Goal: Transaction & Acquisition: Purchase product/service

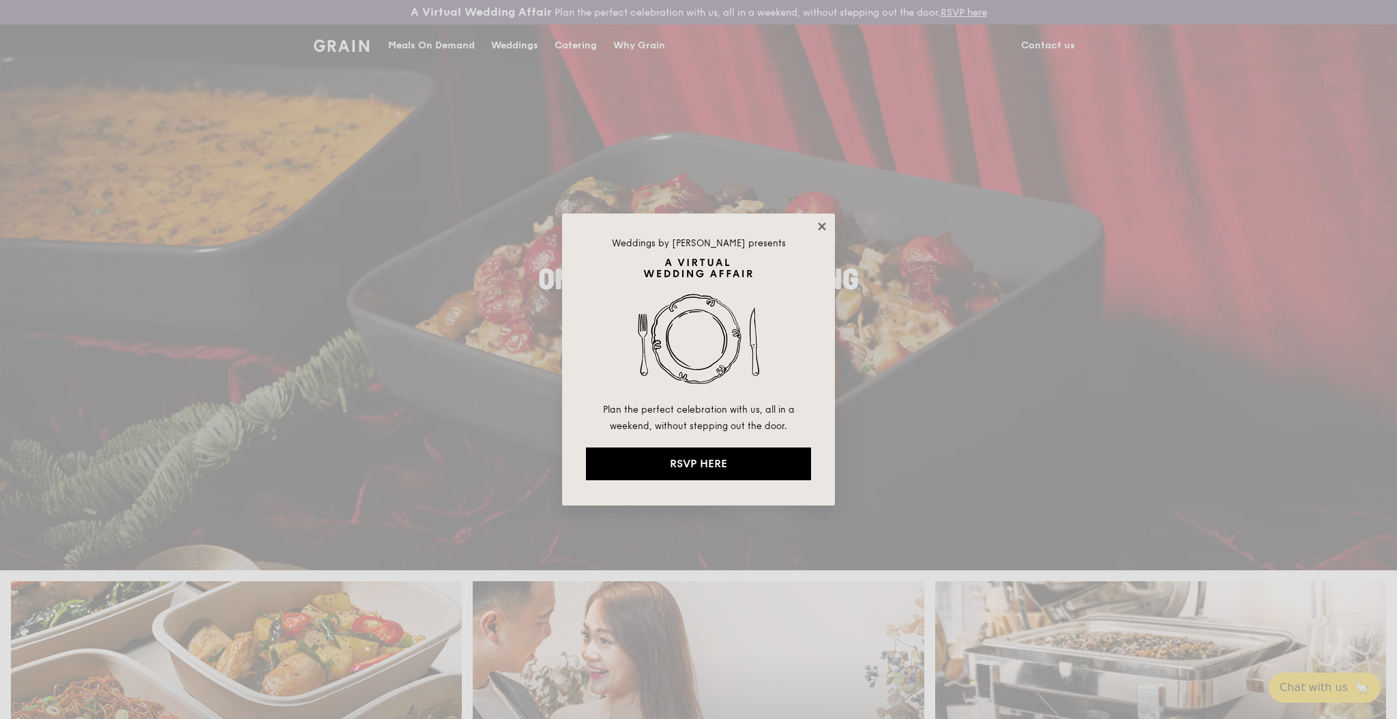
click at [816, 228] on icon at bounding box center [822, 226] width 12 height 12
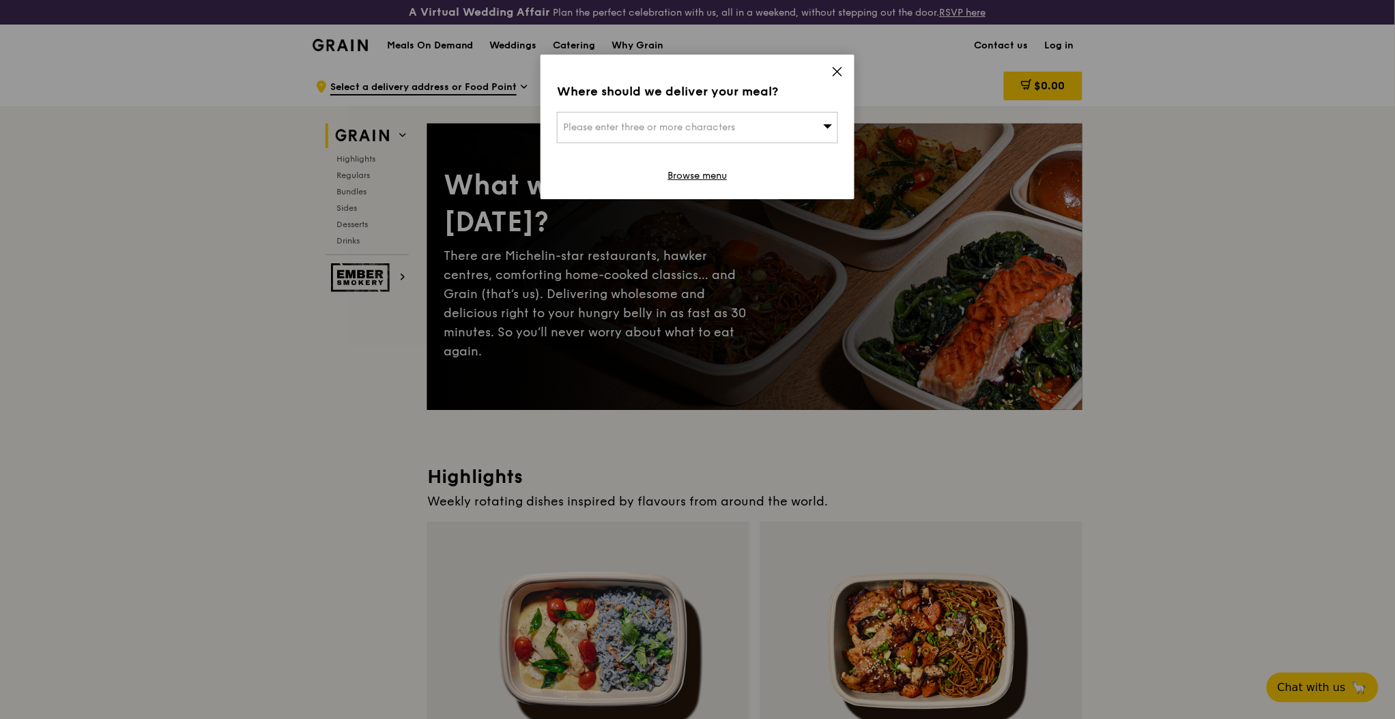
click at [834, 70] on icon at bounding box center [837, 71] width 12 height 12
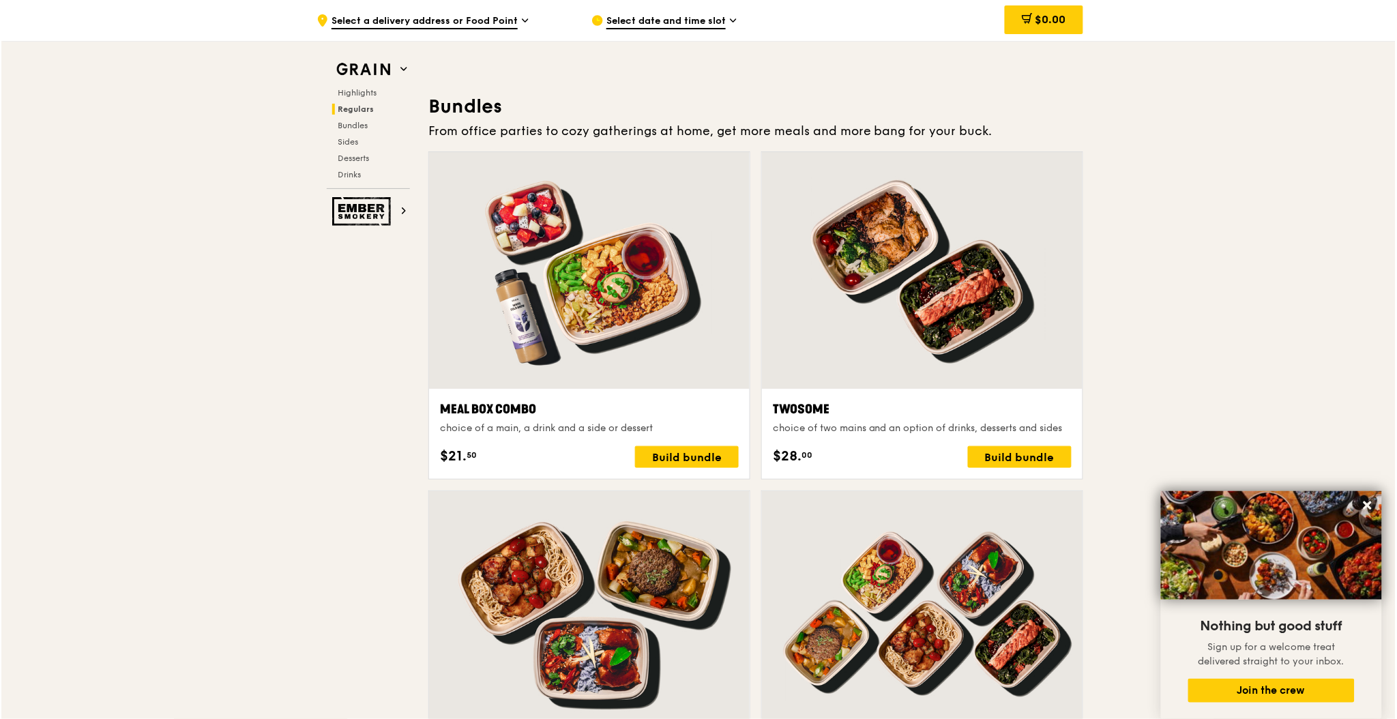
scroll to position [1928, 0]
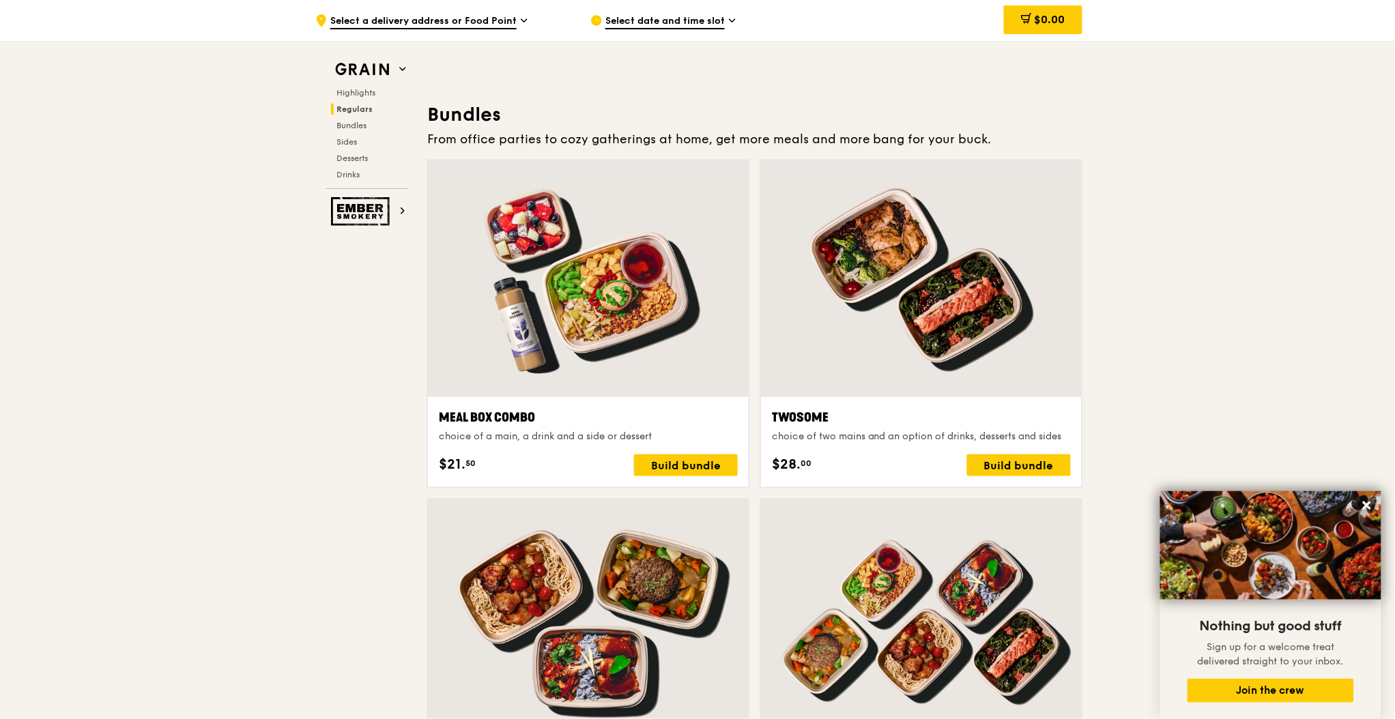
click at [663, 299] on div at bounding box center [588, 278] width 321 height 237
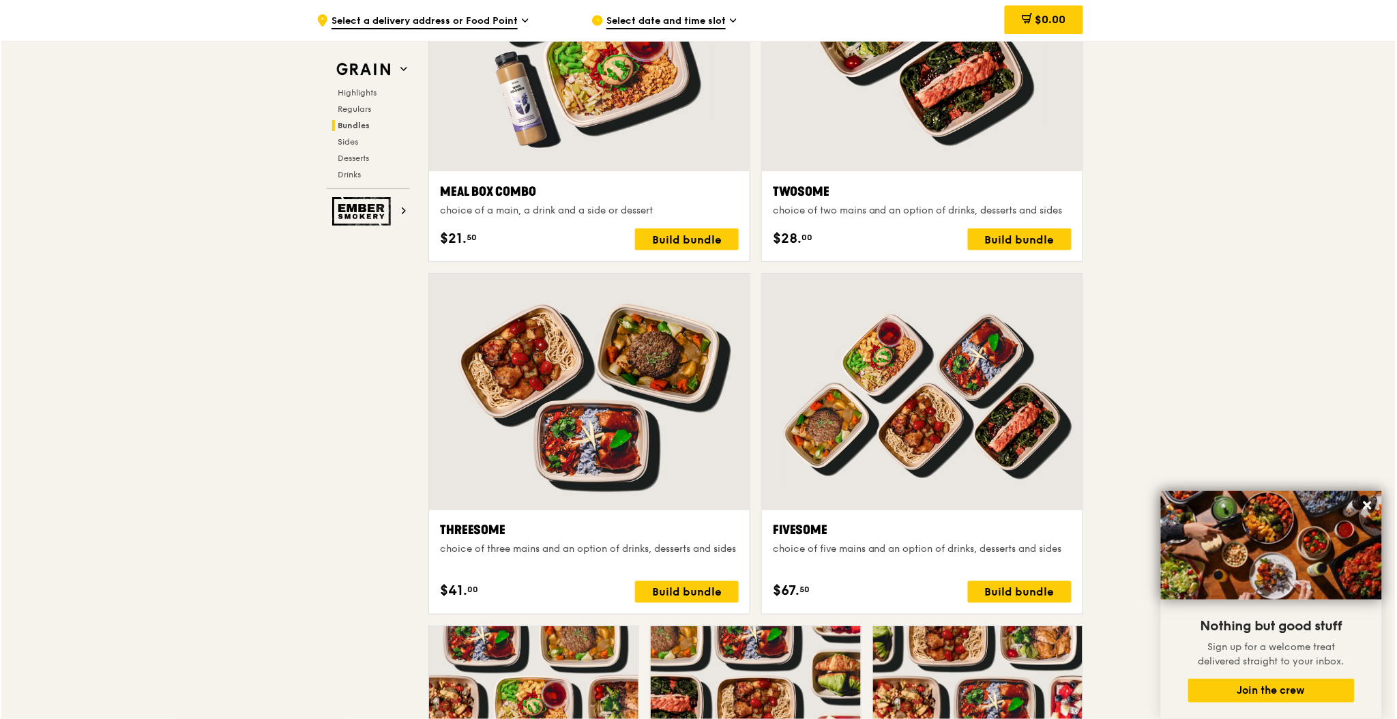
scroll to position [2155, 0]
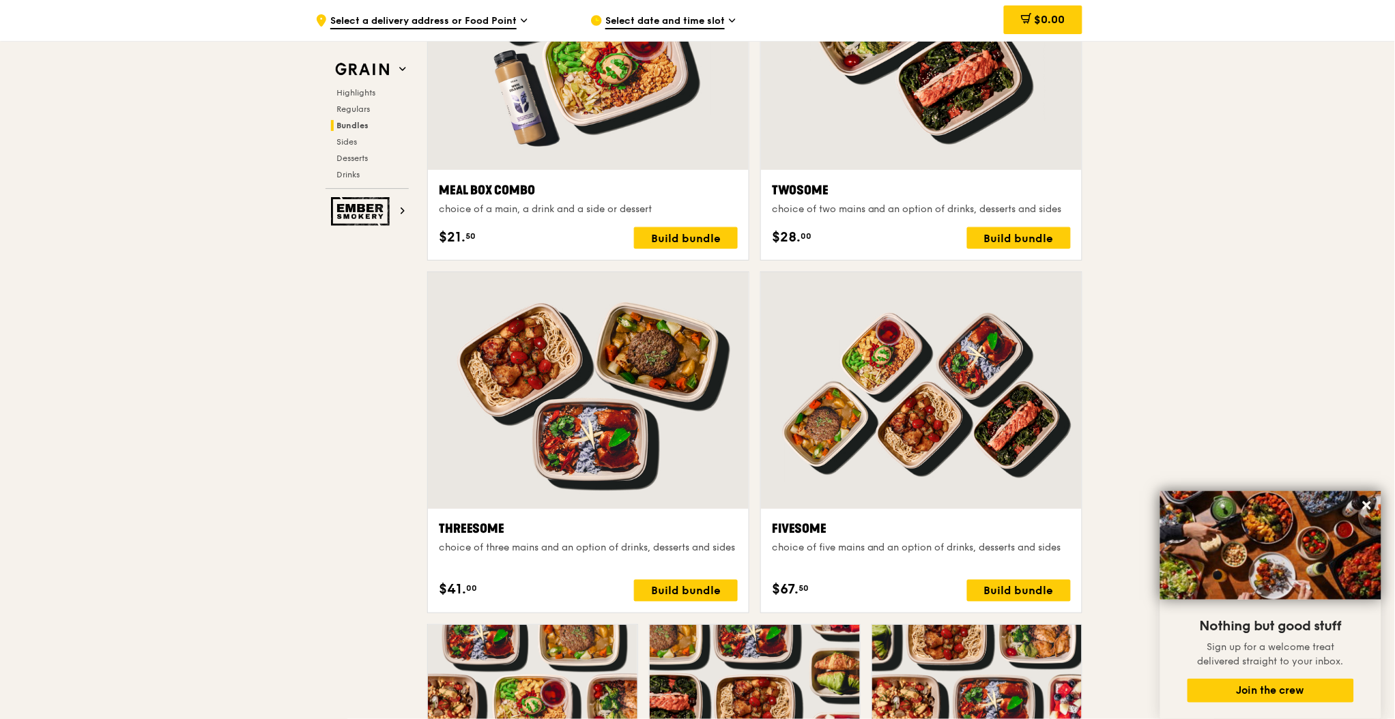
click at [697, 126] on div at bounding box center [588, 51] width 321 height 237
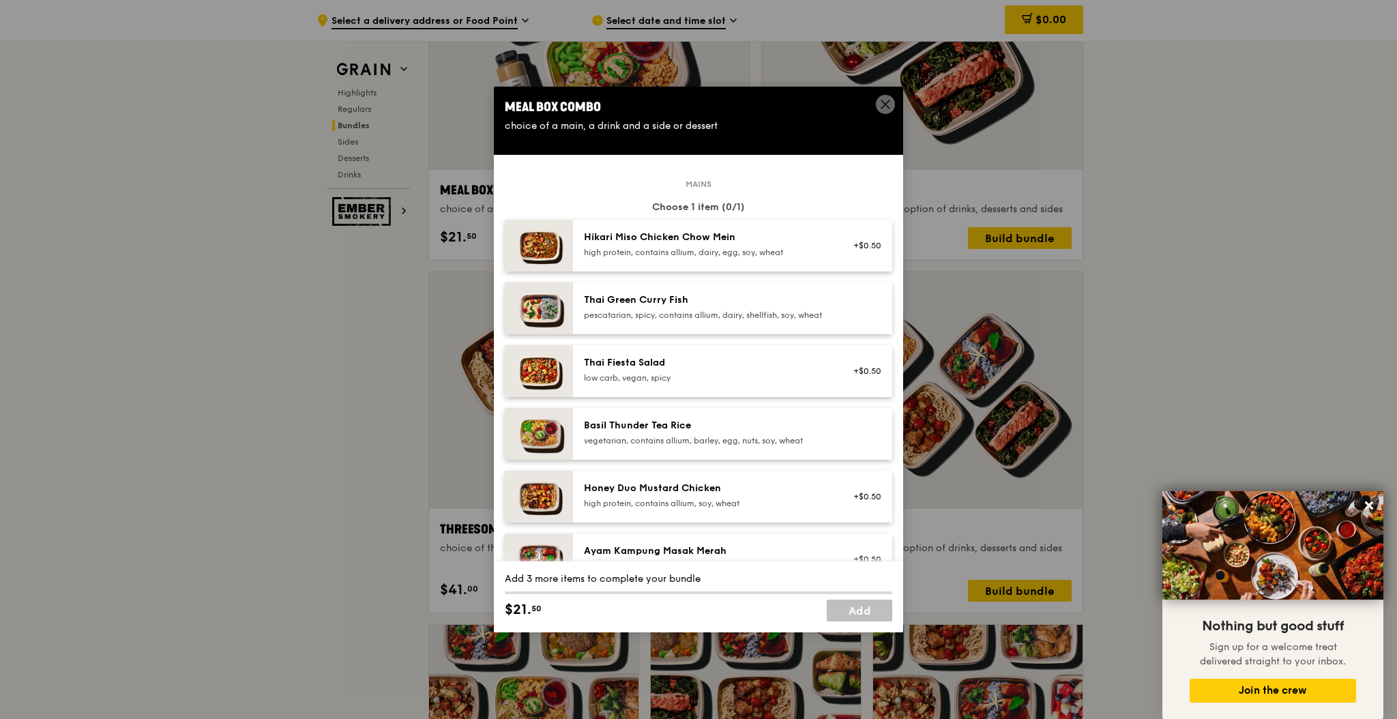
click at [708, 259] on div "Hikari Miso Chicken Chow Mein high protein, contains allium, dairy, egg, soy, w…" at bounding box center [706, 246] width 261 height 30
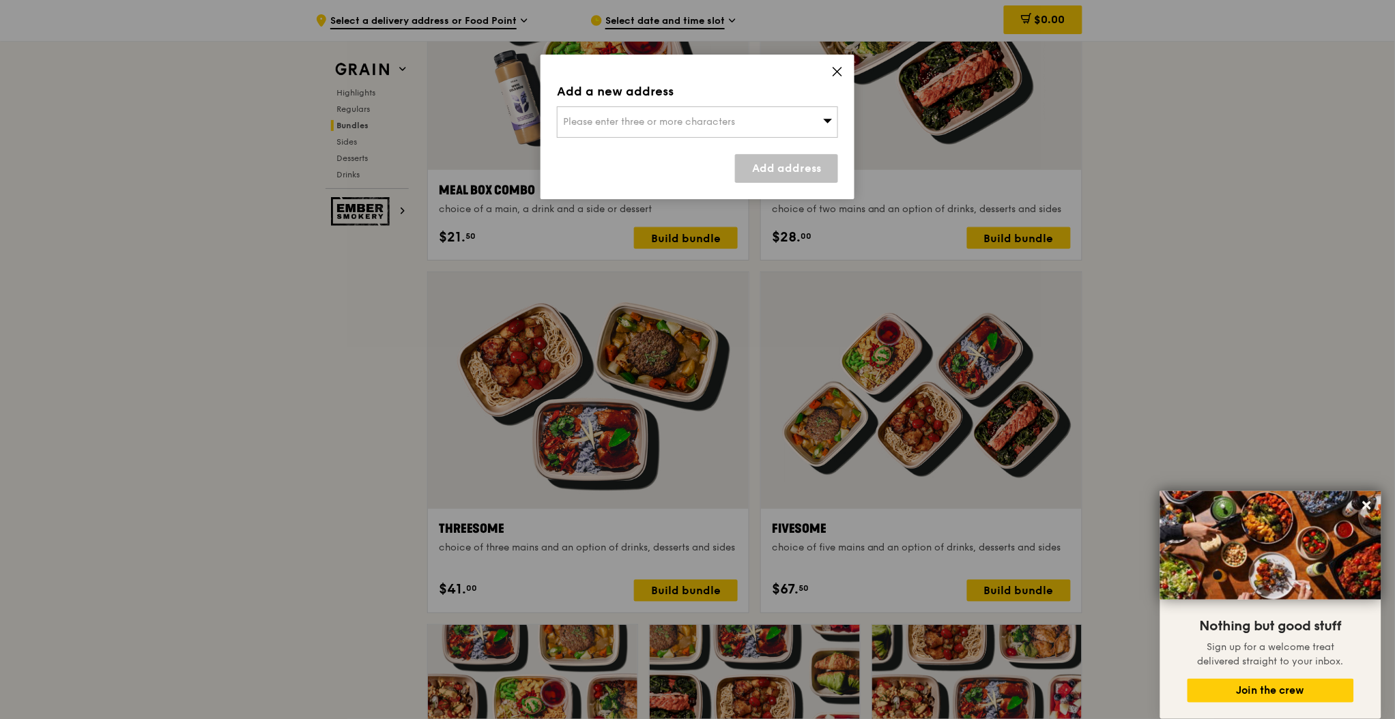
click at [783, 135] on div "Please enter three or more characters" at bounding box center [697, 121] width 281 height 31
type input "639460"
type input "venice.tan@everllence.com"
type input "639460"
click at [712, 160] on li "29 Tuas Avenue 2 639460" at bounding box center [697, 149] width 280 height 25
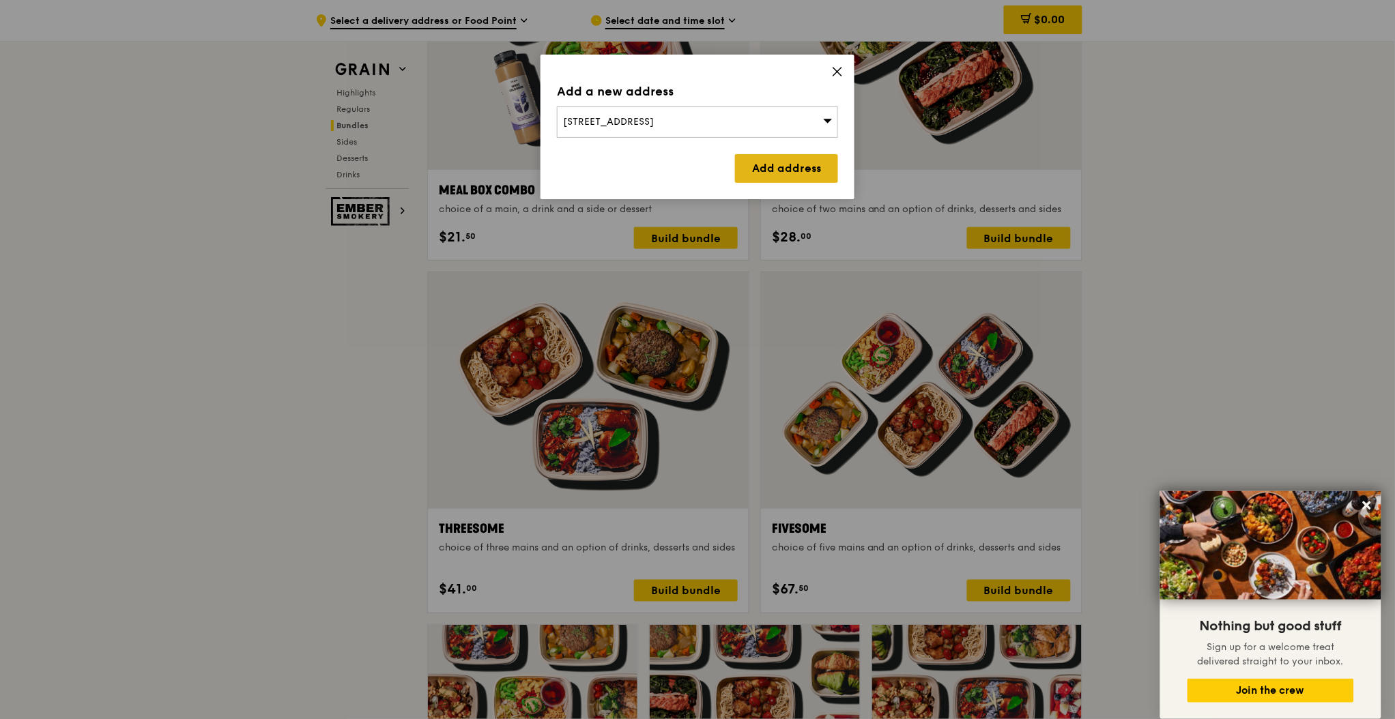
click at [768, 168] on link "Add address" at bounding box center [786, 168] width 103 height 29
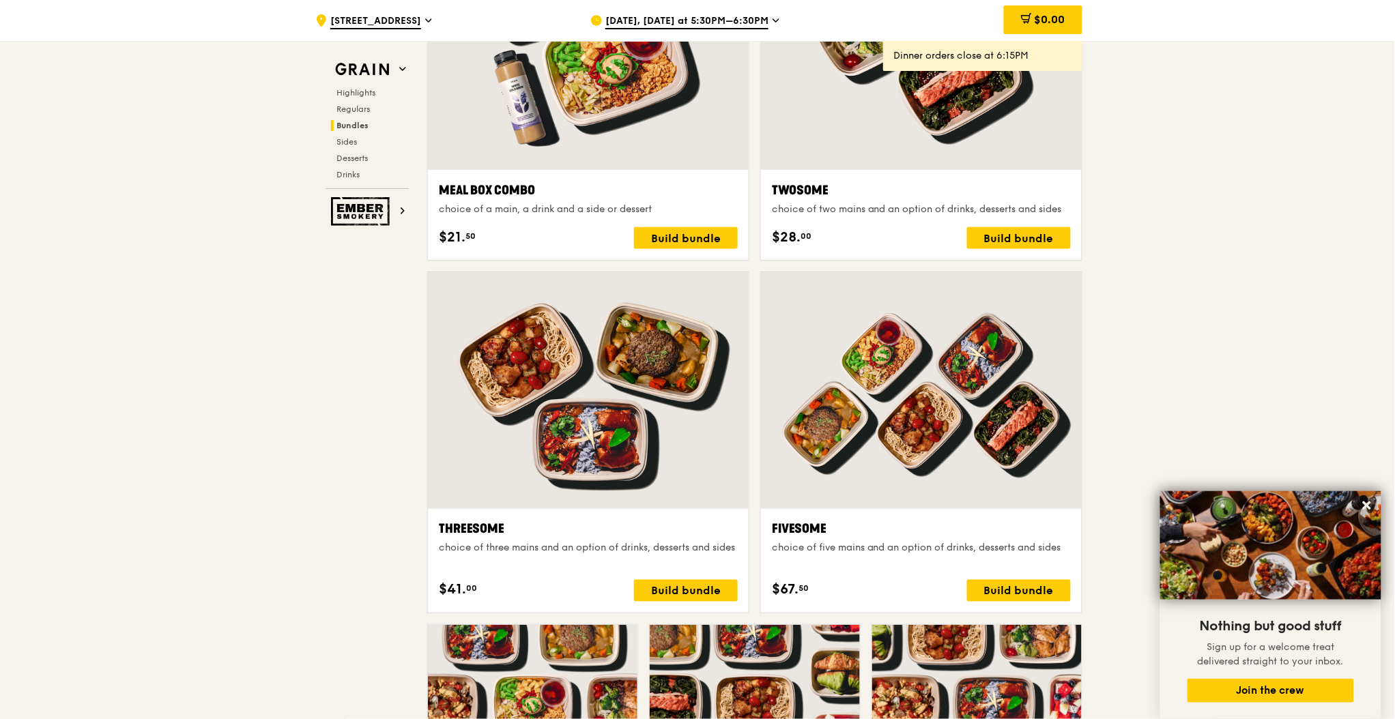
click at [761, 9] on div "Oct 6, Today at 5:30PM–6:30PM" at bounding box center [716, 20] width 253 height 41
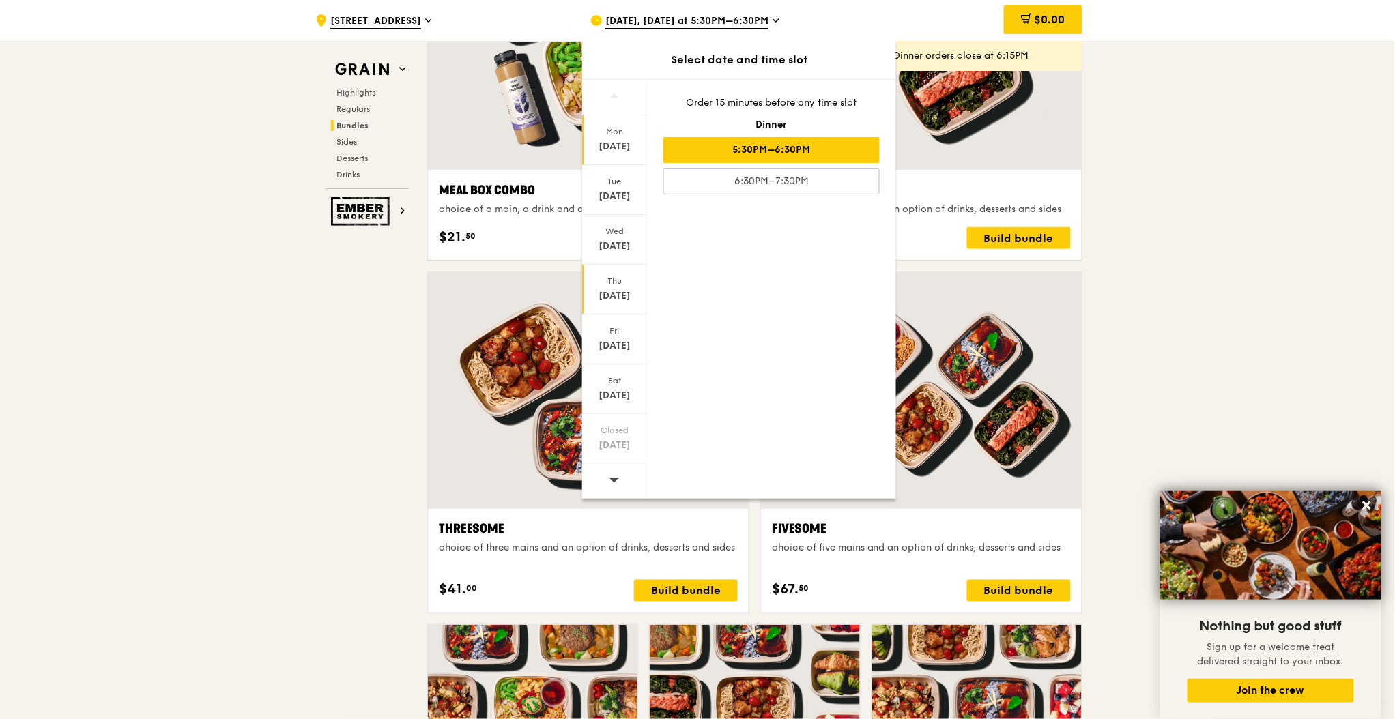
click at [615, 278] on div "Thu" at bounding box center [614, 281] width 61 height 11
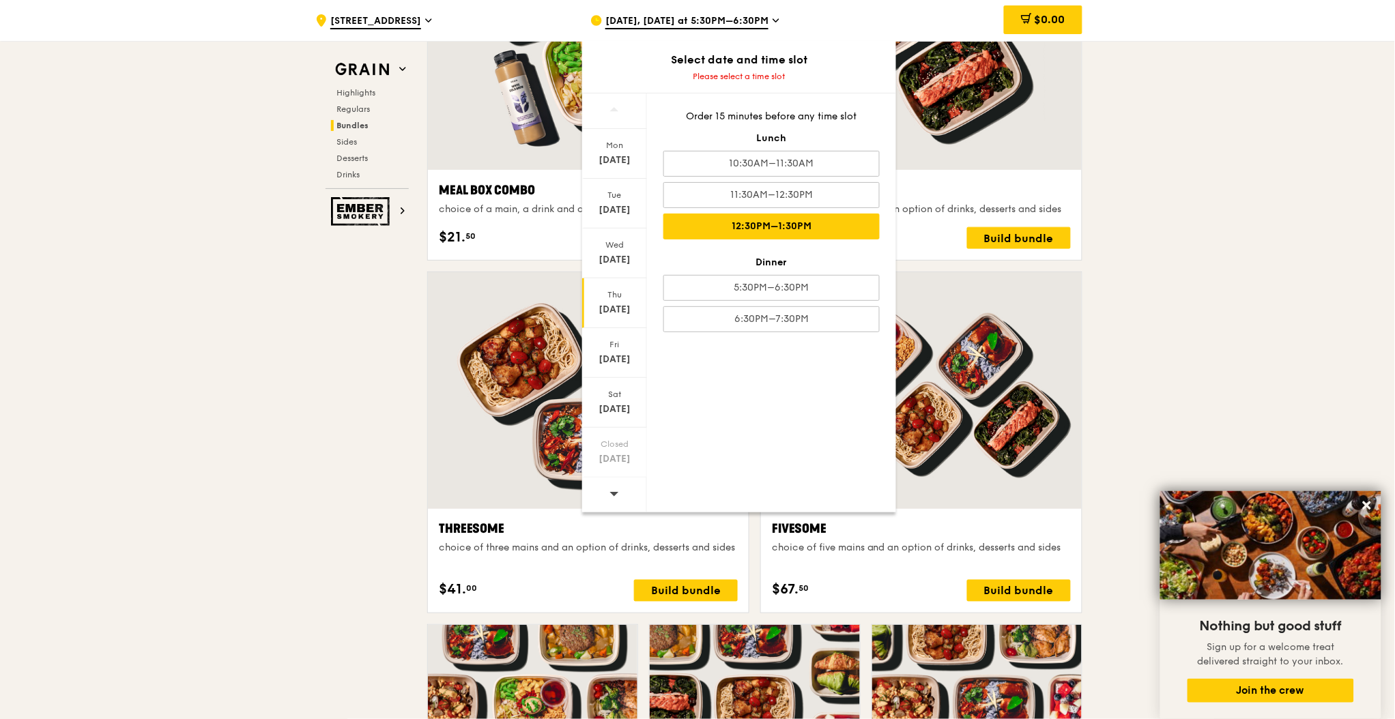
click at [816, 223] on div "12:30PM–1:30PM" at bounding box center [771, 227] width 216 height 26
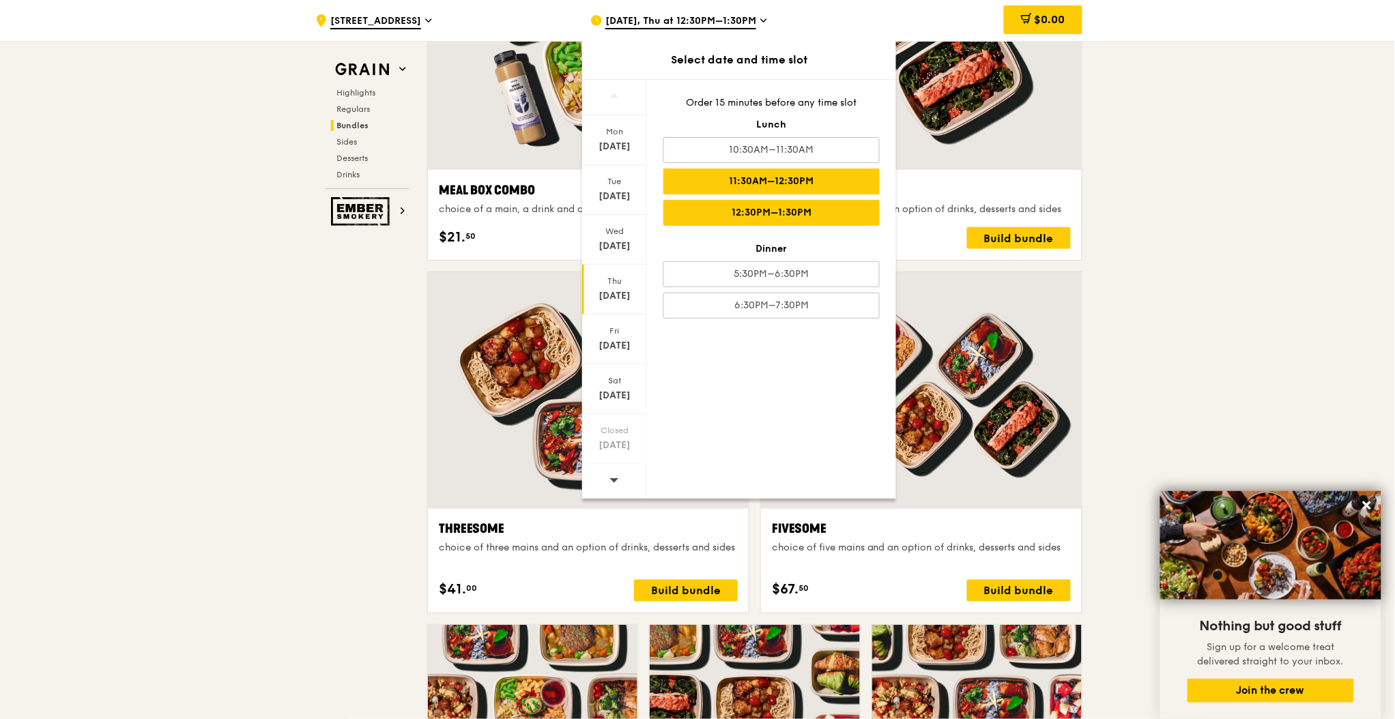
click at [783, 192] on div "11:30AM–12:30PM" at bounding box center [771, 182] width 216 height 26
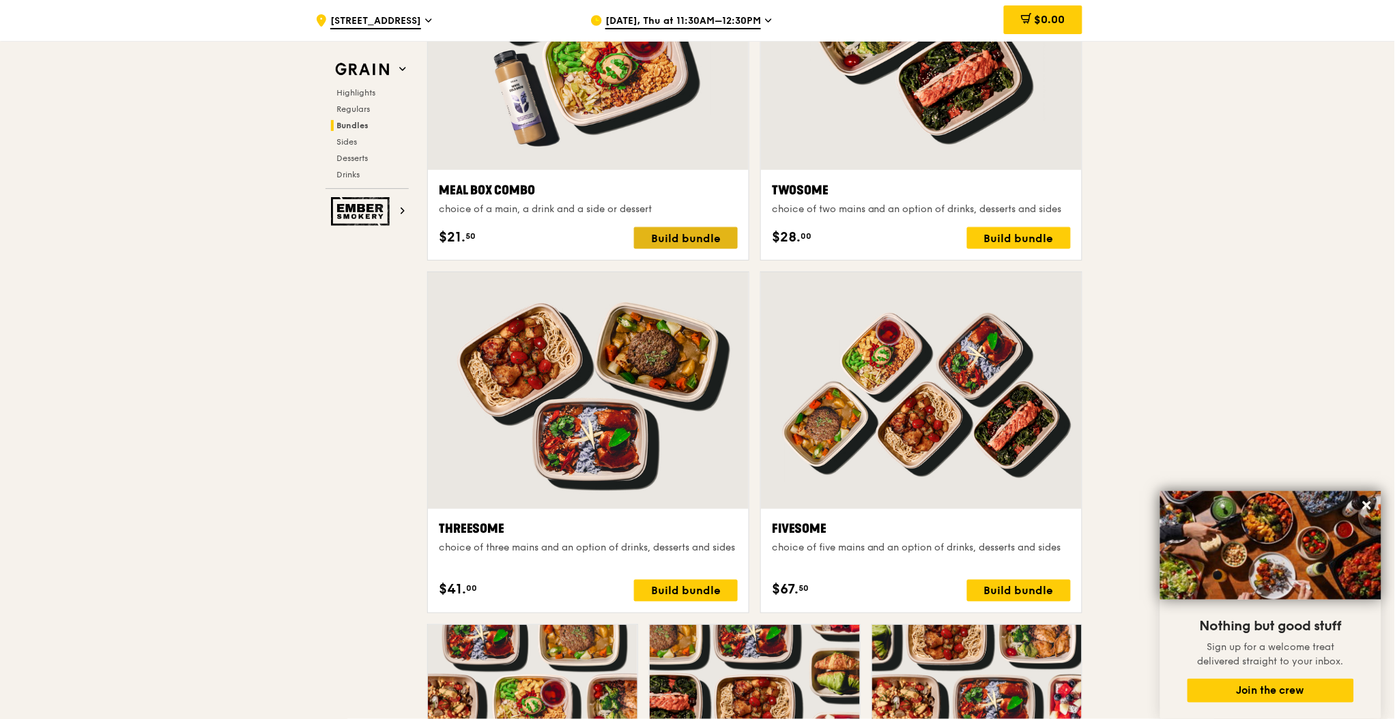
click at [719, 228] on div "Build bundle" at bounding box center [686, 238] width 104 height 22
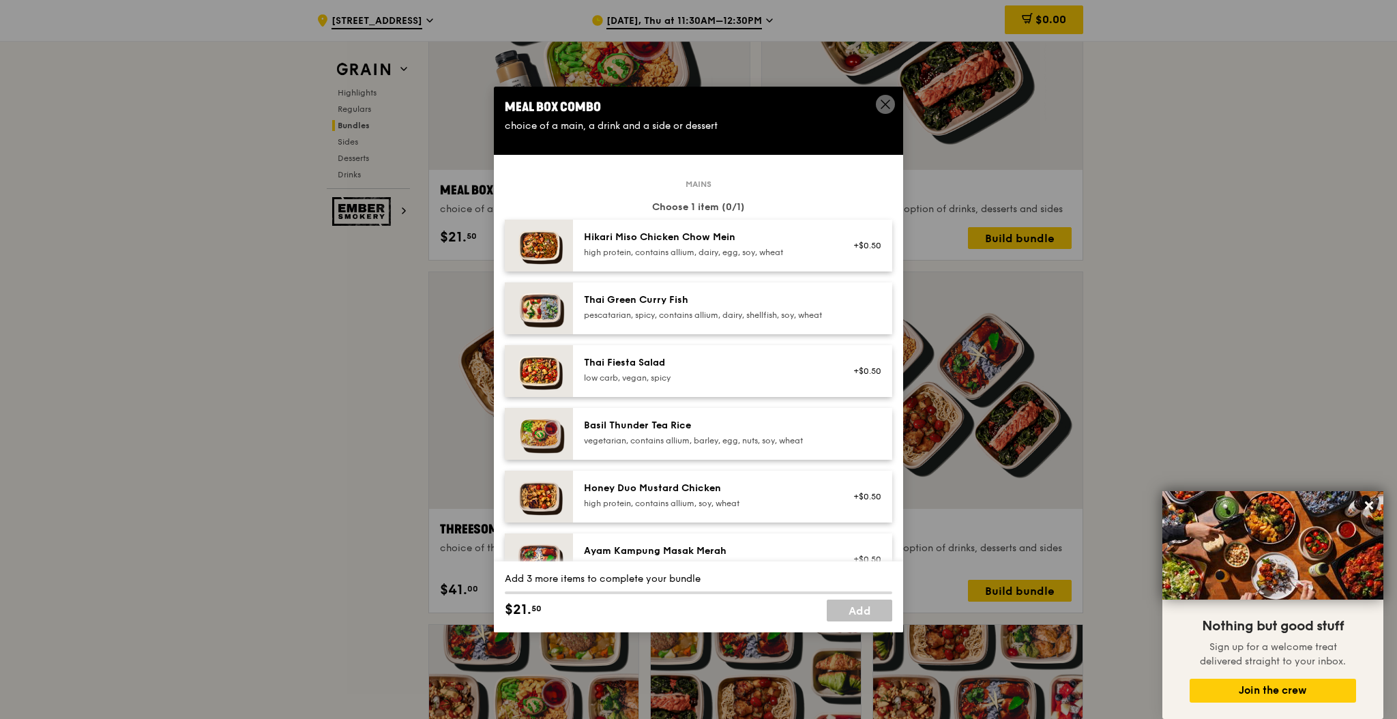
click at [718, 249] on div "high protein, contains allium, dairy, egg, soy, wheat" at bounding box center [706, 252] width 245 height 11
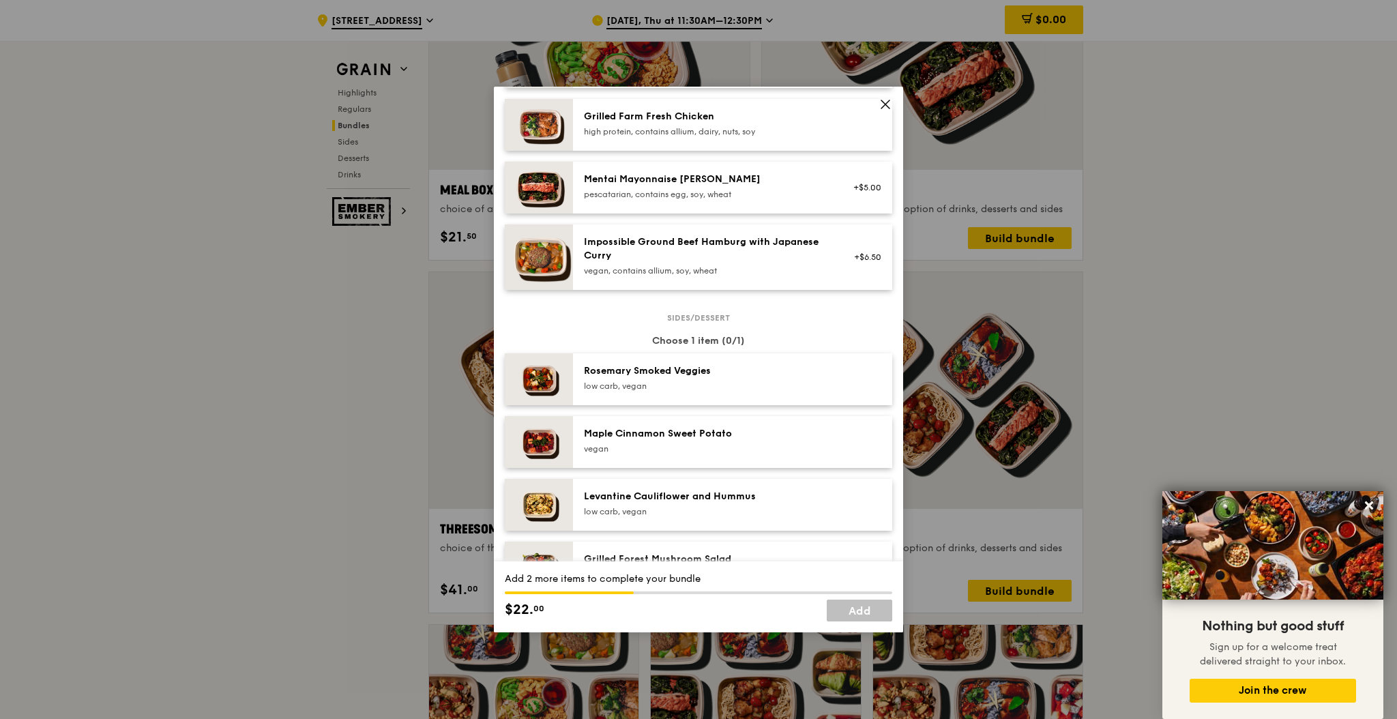
scroll to position [504, 0]
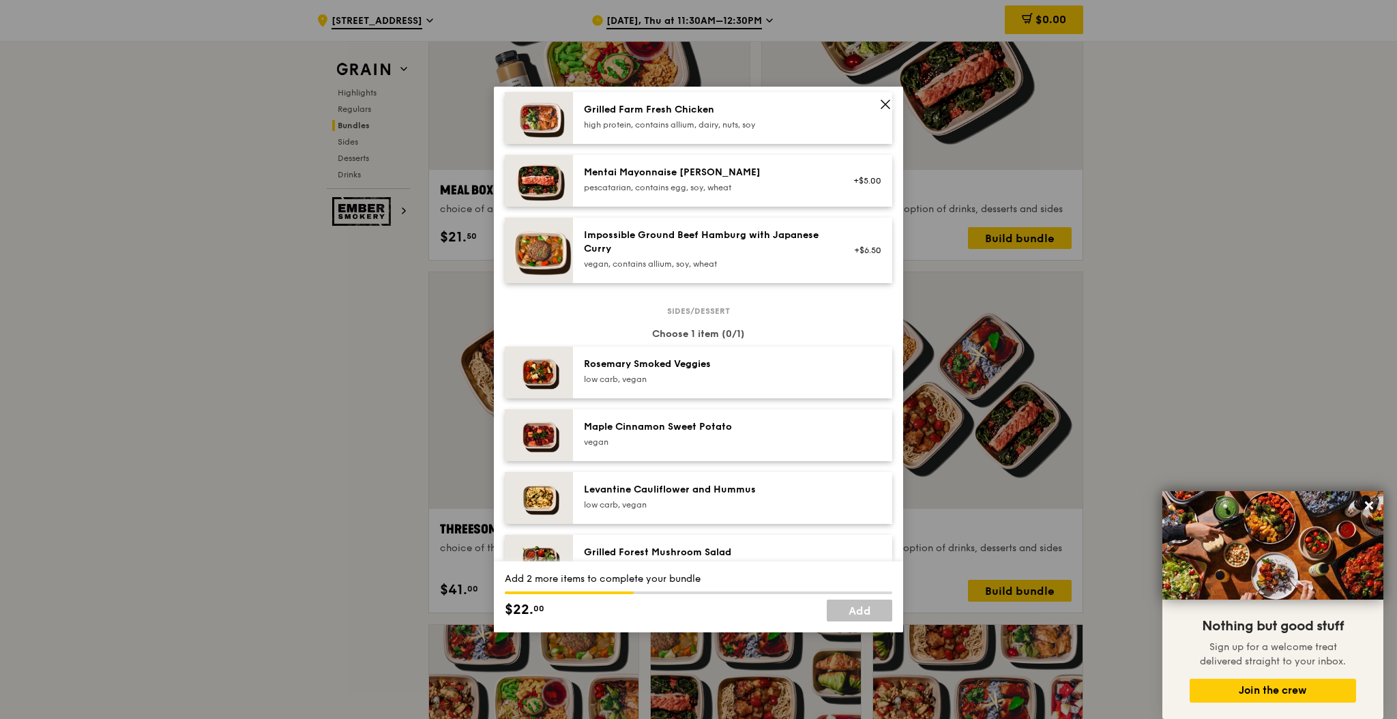
click at [714, 385] on div "low carb, vegan" at bounding box center [706, 379] width 245 height 11
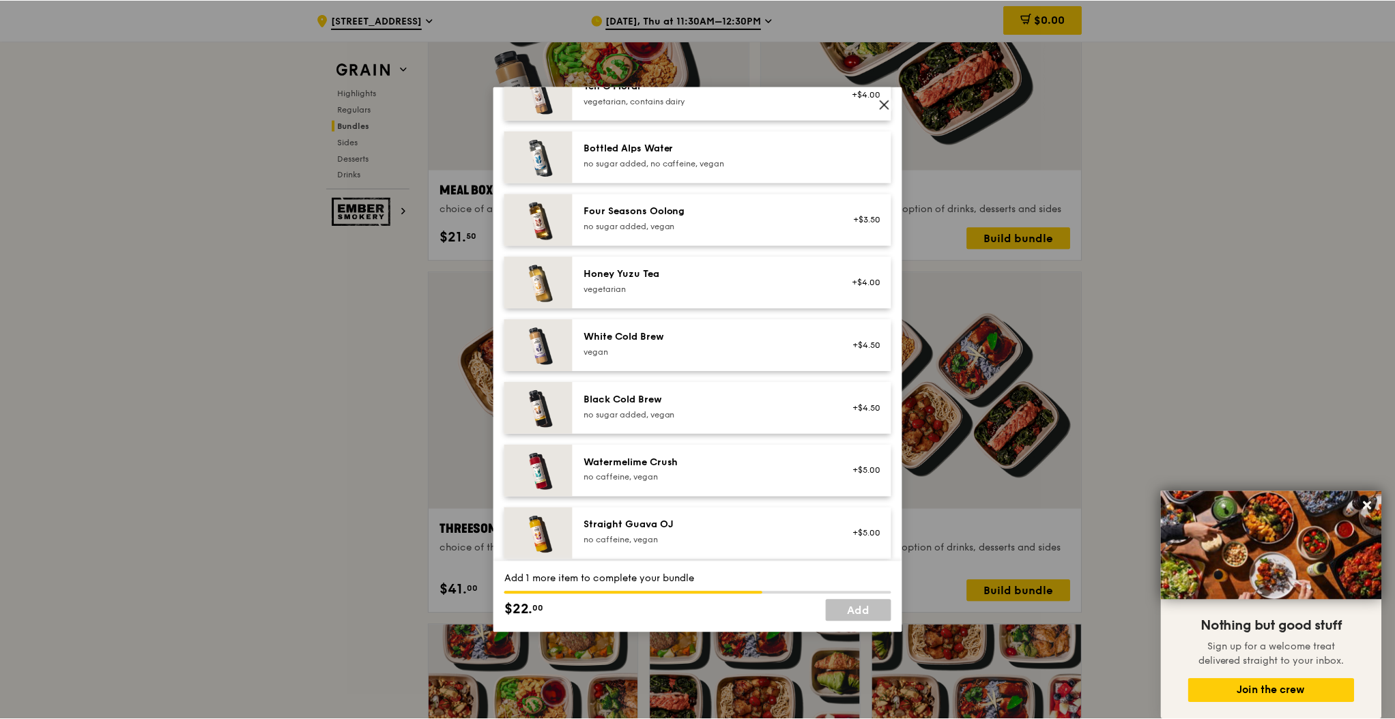
scroll to position [1562, 0]
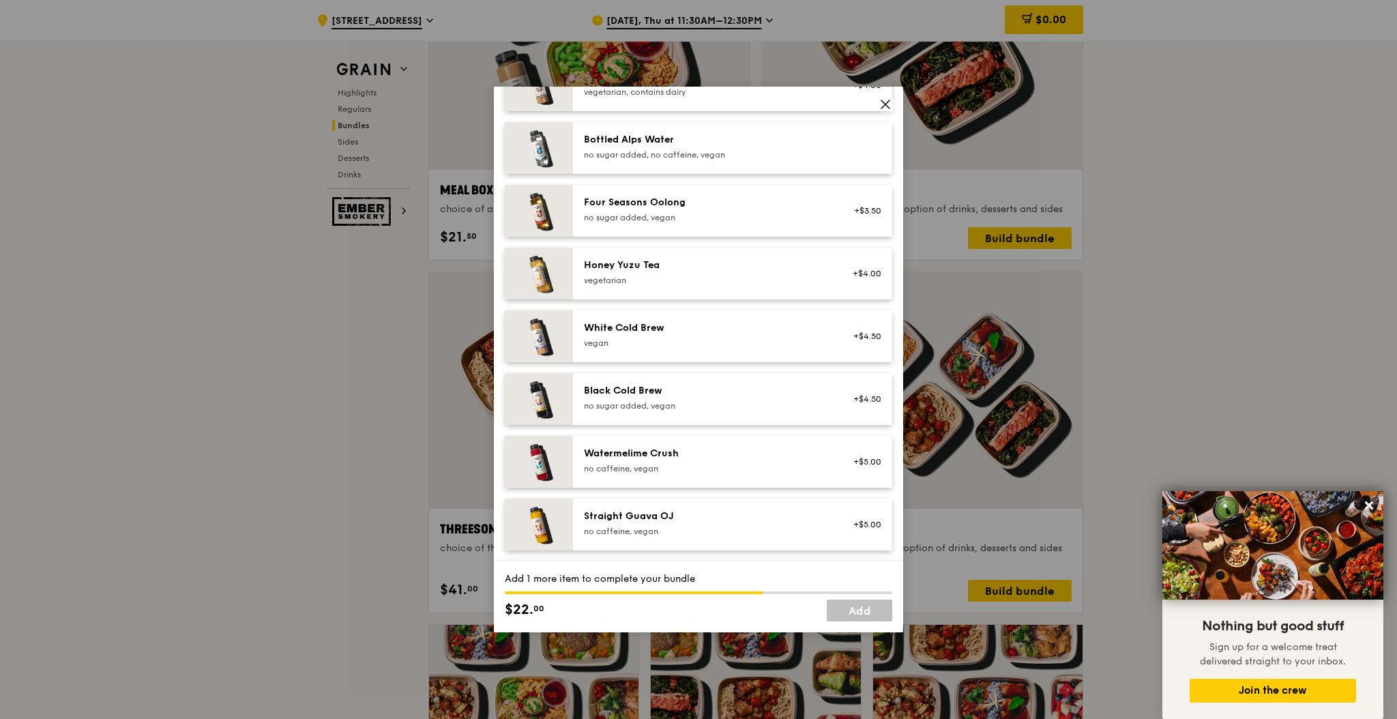
click at [705, 519] on div "Straight Guava OJ" at bounding box center [706, 517] width 245 height 14
click at [871, 615] on link "Add" at bounding box center [859, 611] width 65 height 22
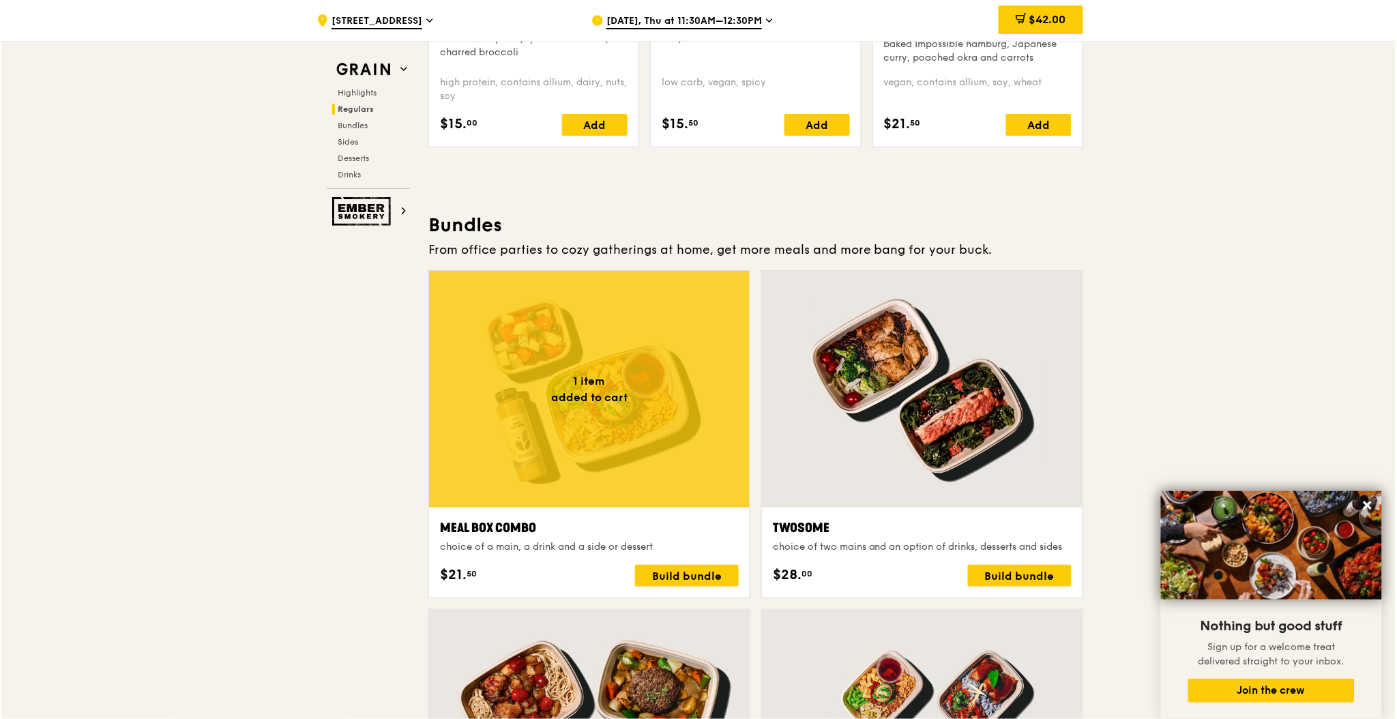
scroll to position [1817, 0]
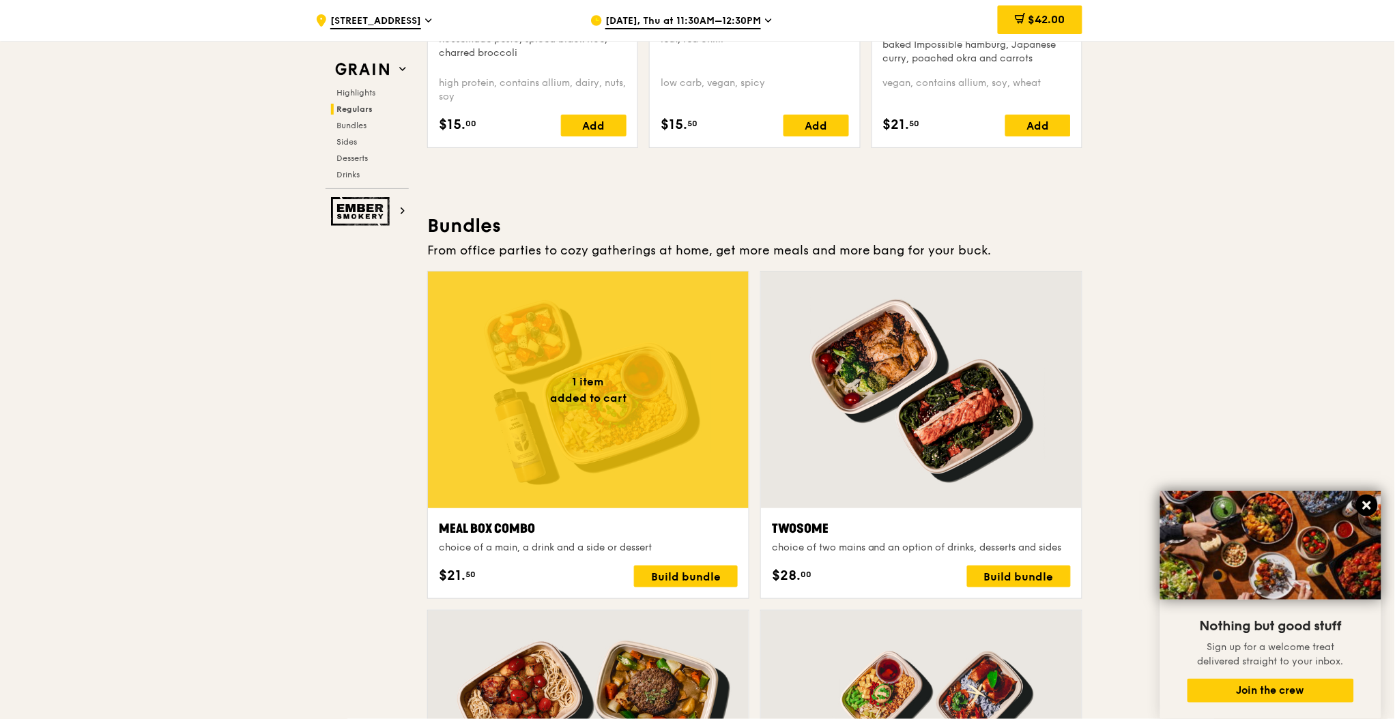
click at [1360, 505] on button at bounding box center [1367, 506] width 22 height 22
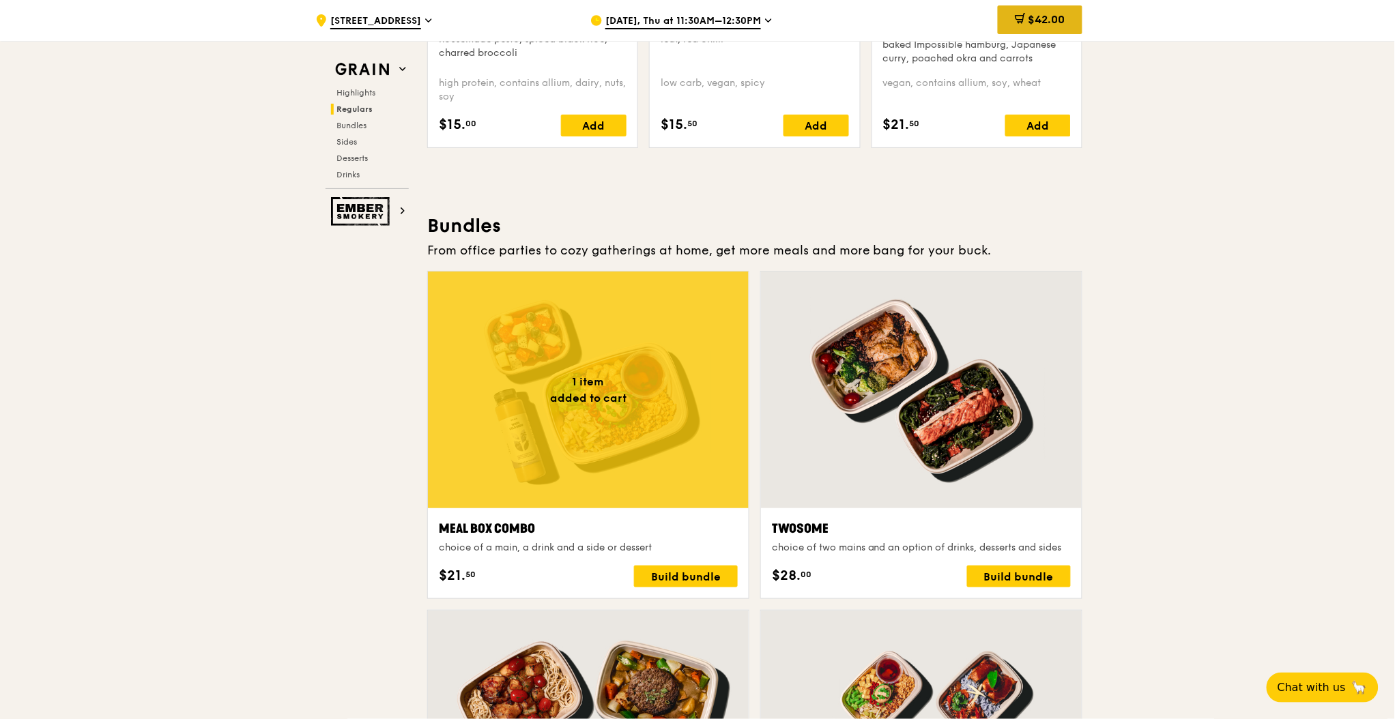
click at [1040, 16] on span "$42.00" at bounding box center [1046, 19] width 37 height 13
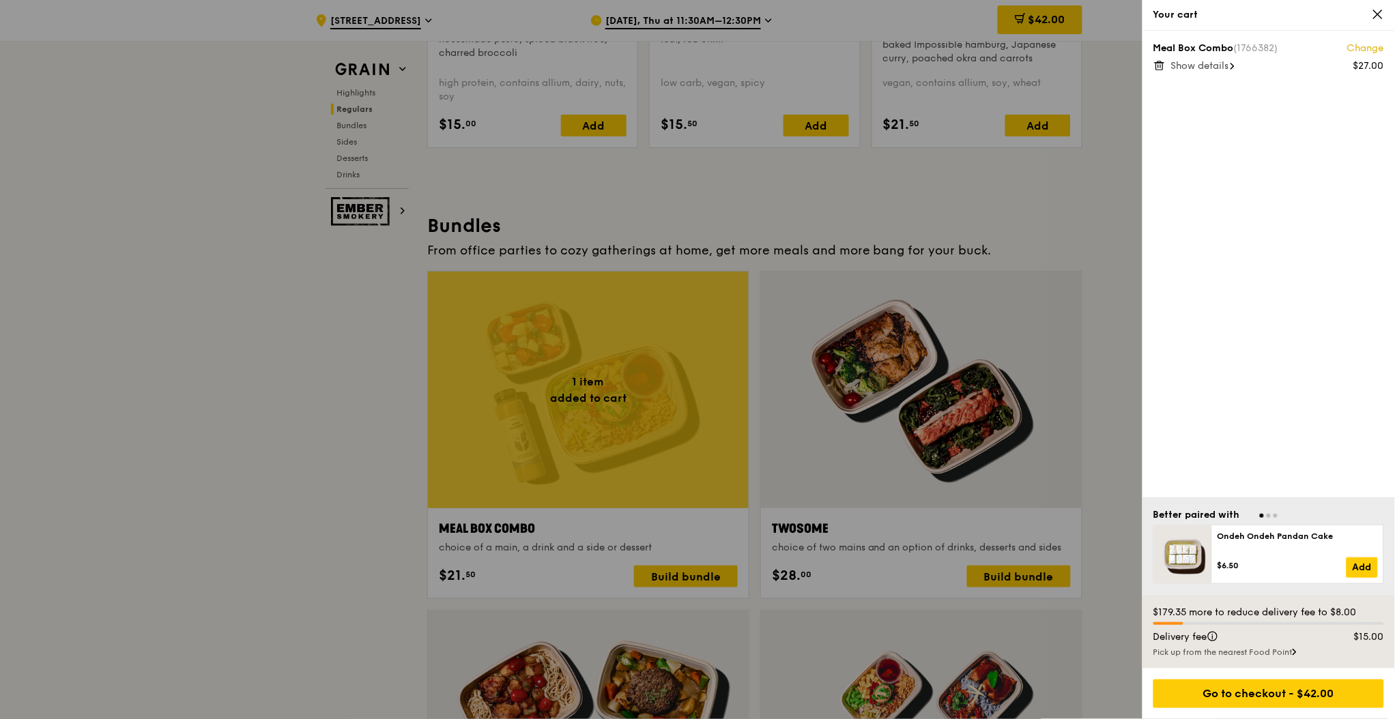
click at [1374, 22] on div "Your cart" at bounding box center [1268, 15] width 252 height 31
click at [1374, 19] on icon at bounding box center [1377, 14] width 12 height 12
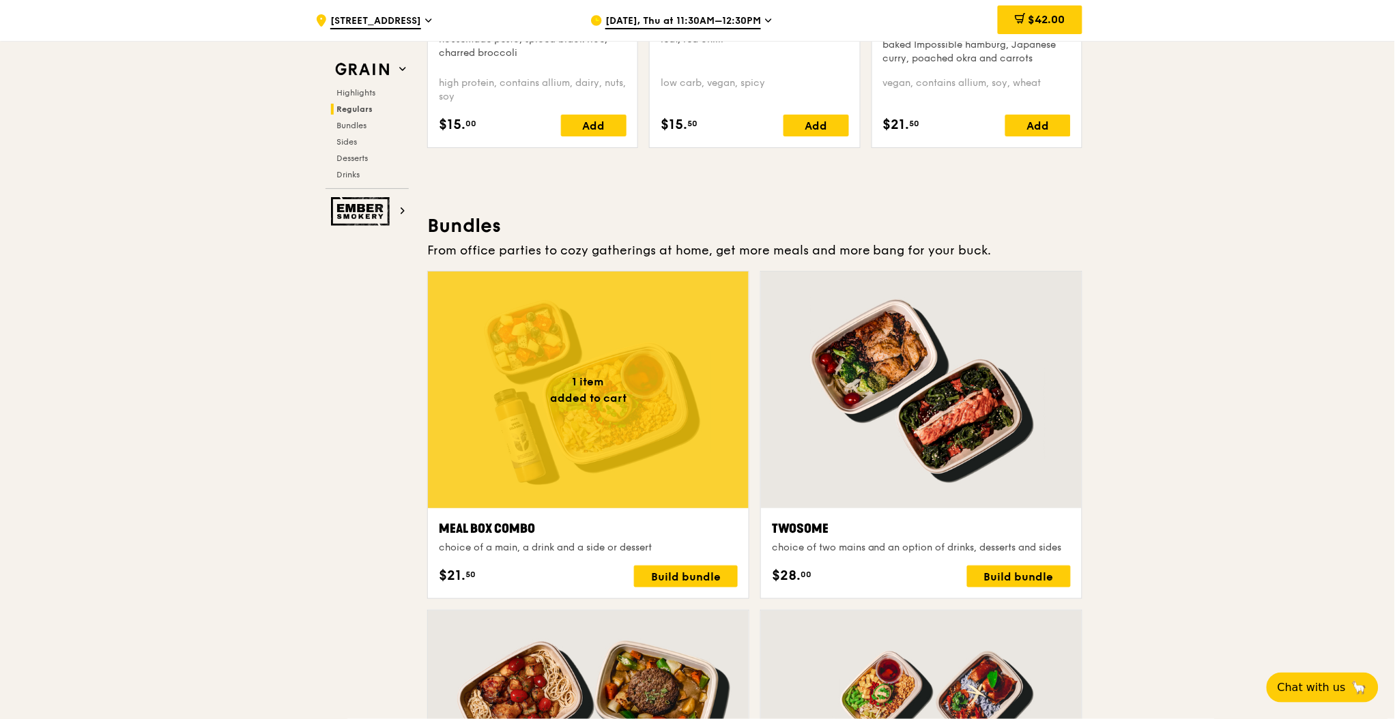
click at [896, 408] on div at bounding box center [921, 390] width 321 height 237
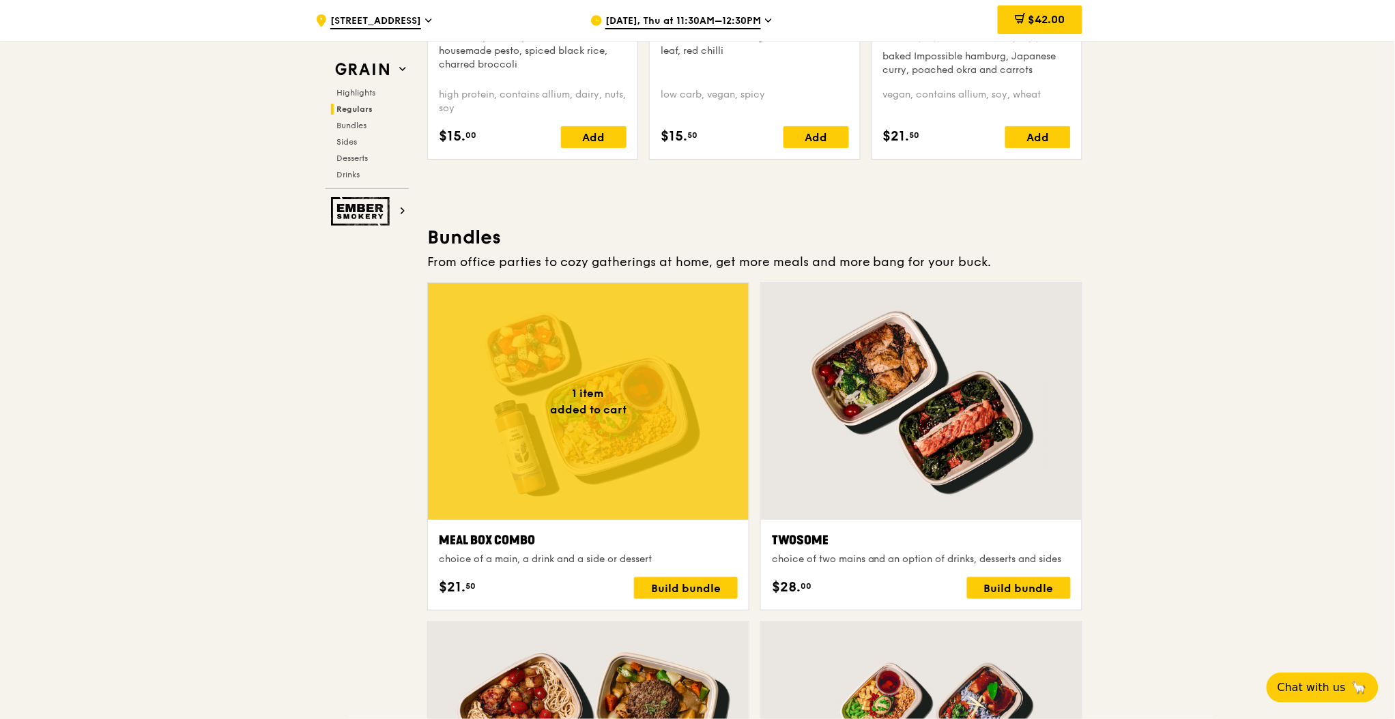
scroll to position [1805, 0]
click at [1040, 12] on div "$42.00" at bounding box center [1039, 19] width 85 height 29
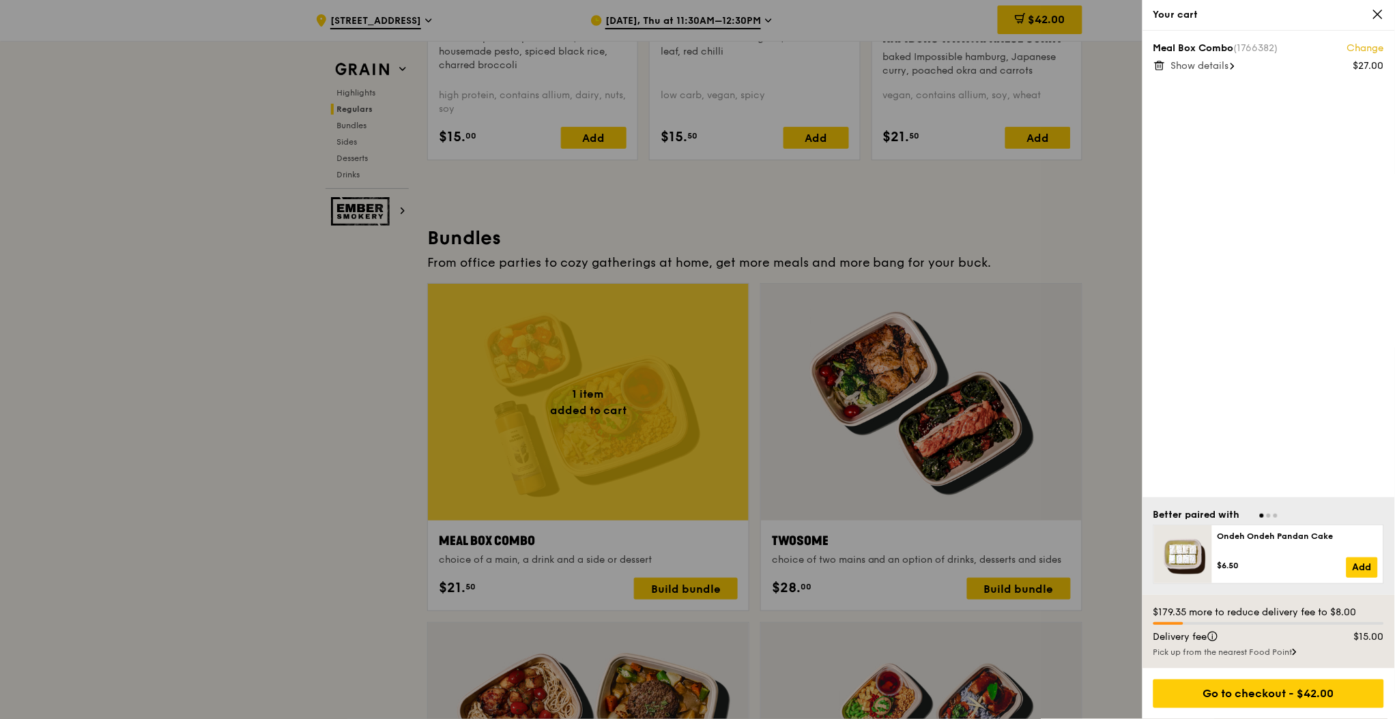
click at [1154, 67] on icon at bounding box center [1159, 65] width 12 height 12
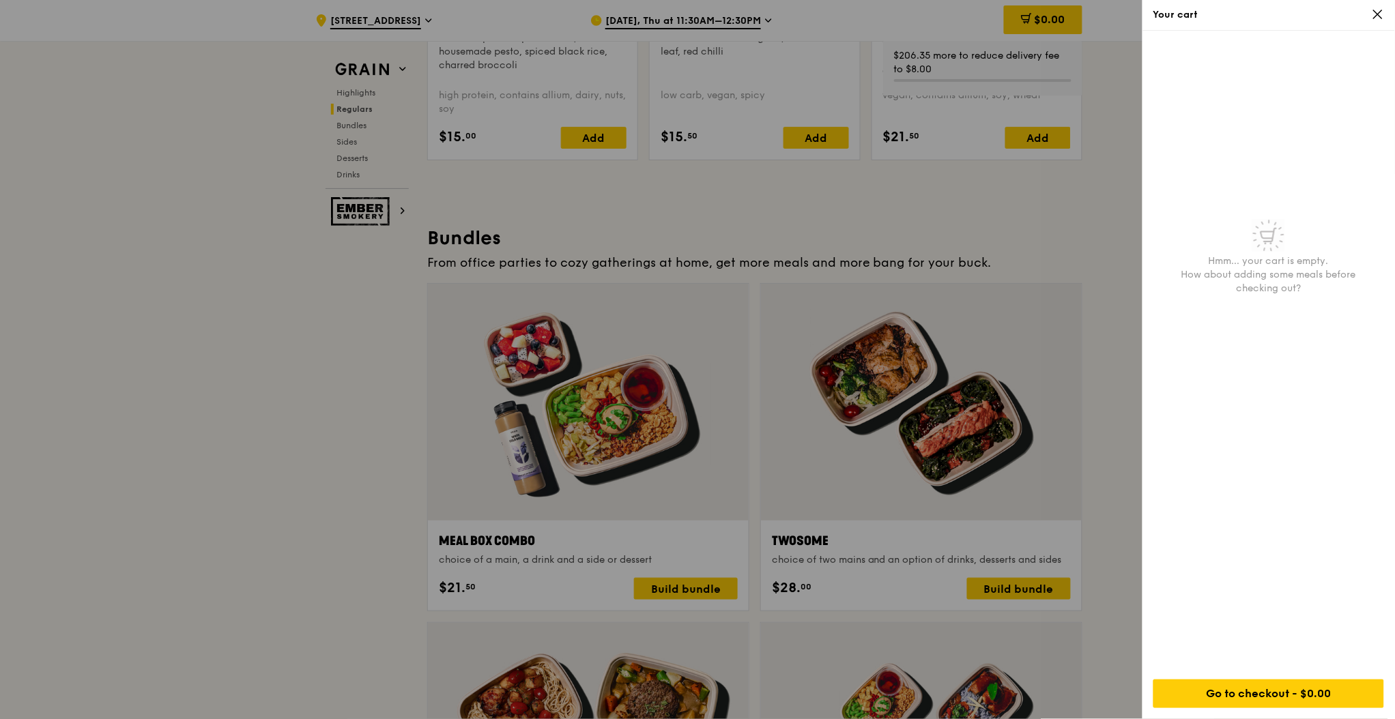
click at [1375, 20] on span at bounding box center [1377, 14] width 12 height 13
